Goal: Task Accomplishment & Management: Manage account settings

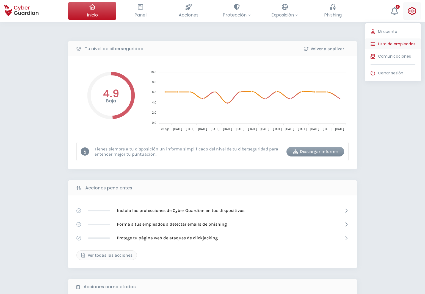
click at [404, 44] on span "Lista de empleados" at bounding box center [396, 44] width 37 height 6
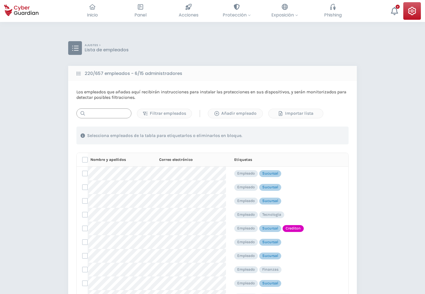
click at [108, 115] on input "text" at bounding box center [103, 114] width 55 height 10
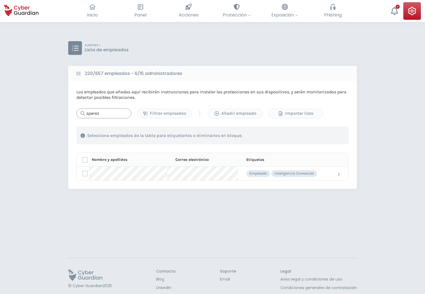
click at [103, 113] on input "sperez" at bounding box center [103, 114] width 55 height 10
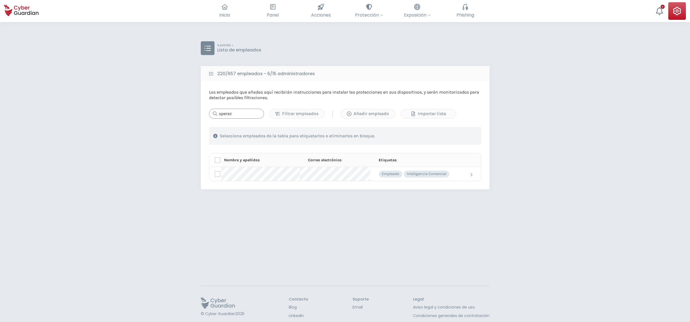
type input "sperez"
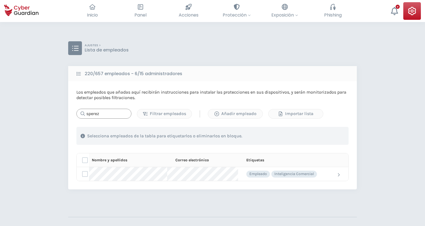
drag, startPoint x: 114, startPoint y: 115, endPoint x: 86, endPoint y: 116, distance: 28.1
click at [86, 116] on input "sperez" at bounding box center [103, 114] width 55 height 10
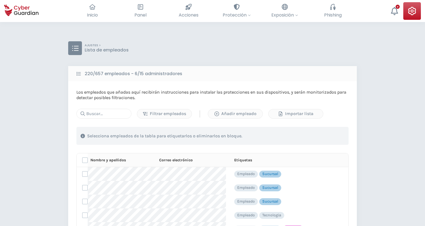
click at [231, 44] on div "AJUSTES > Lista de empleados" at bounding box center [212, 48] width 289 height 14
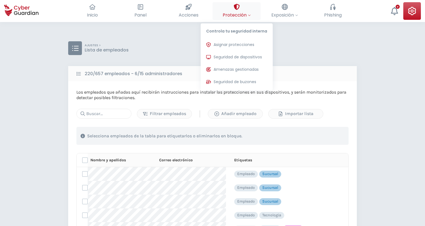
click at [234, 15] on span "Protección" at bounding box center [237, 15] width 28 height 7
click at [232, 57] on span "Seguridad de dispositivos" at bounding box center [238, 57] width 48 height 6
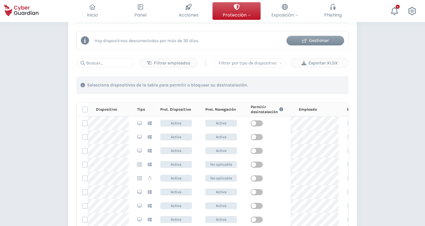
scroll to position [280, 0]
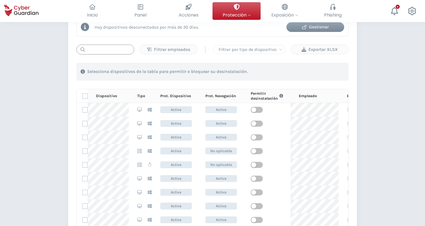
click at [104, 49] on input "text" at bounding box center [105, 50] width 58 height 10
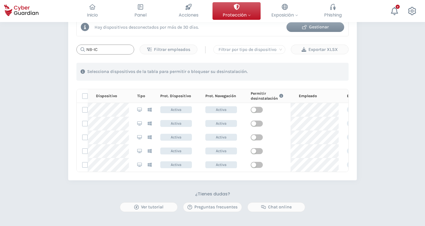
type input "NB-IC"
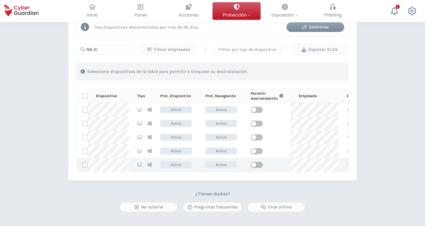
click at [86, 164] on label at bounding box center [84, 164] width 5 height 5
click at [82, 164] on input "checkbox" at bounding box center [82, 164] width 0 height 5
click at [257, 165] on span "button" at bounding box center [257, 165] width 12 height 6
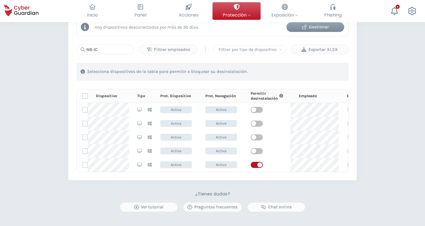
click at [382, 139] on div "PROTECCIÓN > Seguridad de dispositivos ¿Cómo funciona? Añade empleados Instala …" at bounding box center [212, 20] width 425 height 556
drag, startPoint x: 27, startPoint y: 82, endPoint x: 82, endPoint y: 5, distance: 94.4
click at [29, 78] on div "PROTECCIÓN > Seguridad de dispositivos ¿Cómo funciona? Añade empleados Instala …" at bounding box center [212, 20] width 425 height 556
